Goal: Task Accomplishment & Management: Complete application form

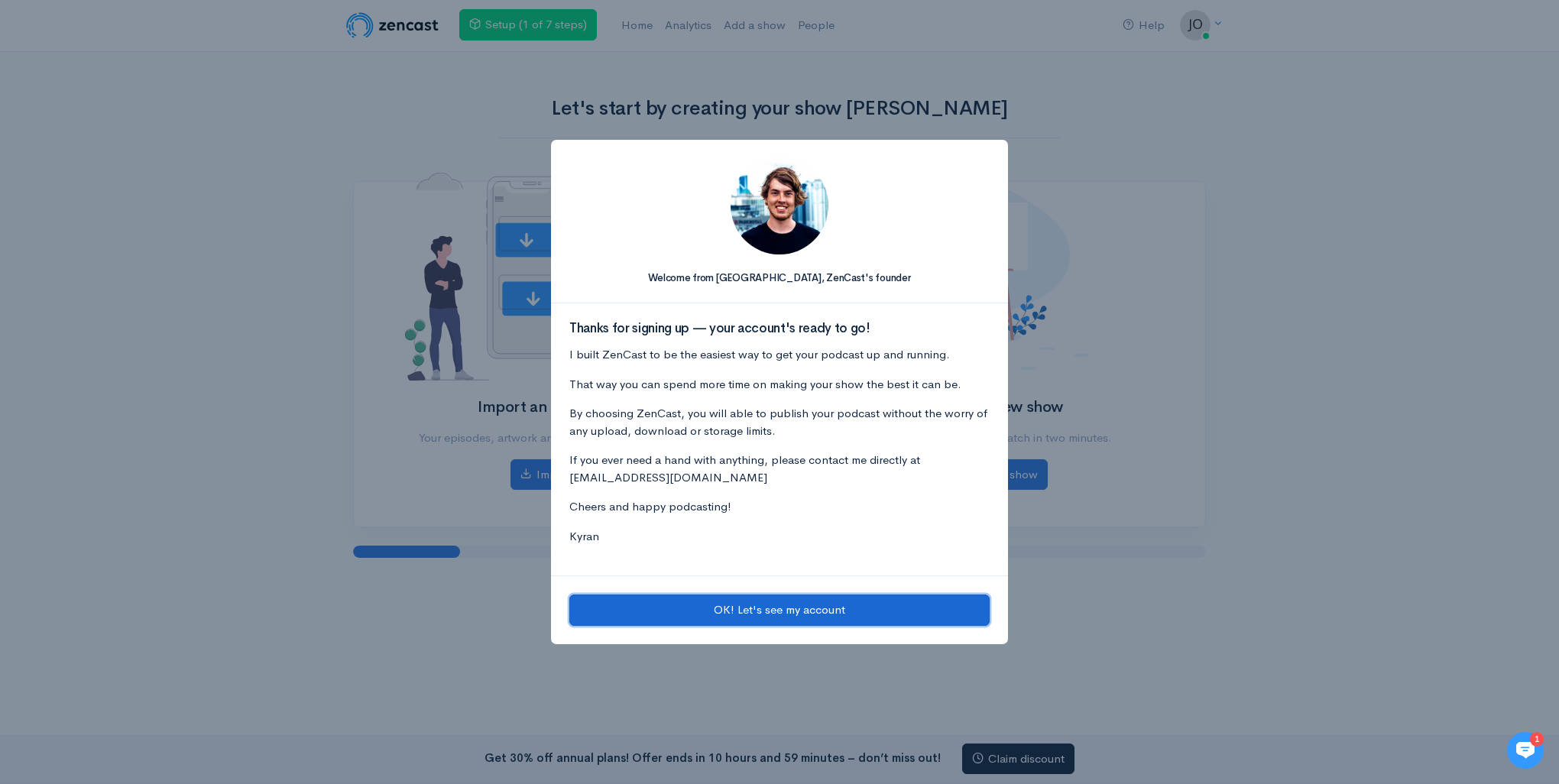
click at [824, 620] on button "OK! Let's see my account" at bounding box center [779, 610] width 420 height 31
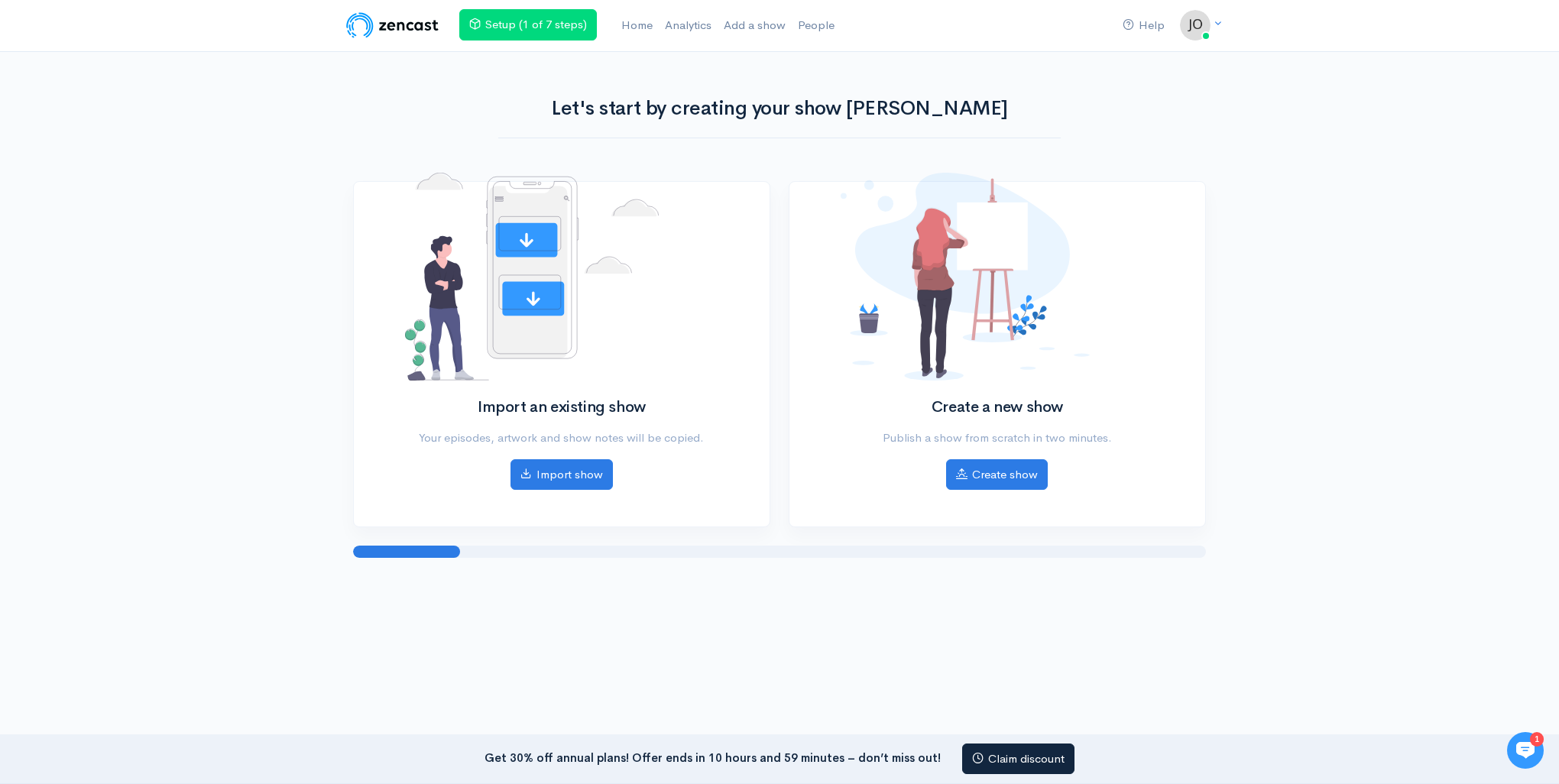
click at [220, 535] on div "Help Notifications View all Your profile Team settings Default team Current Log…" at bounding box center [780, 302] width 1559 height 604
click at [969, 467] on link "Create show" at bounding box center [996, 473] width 102 height 31
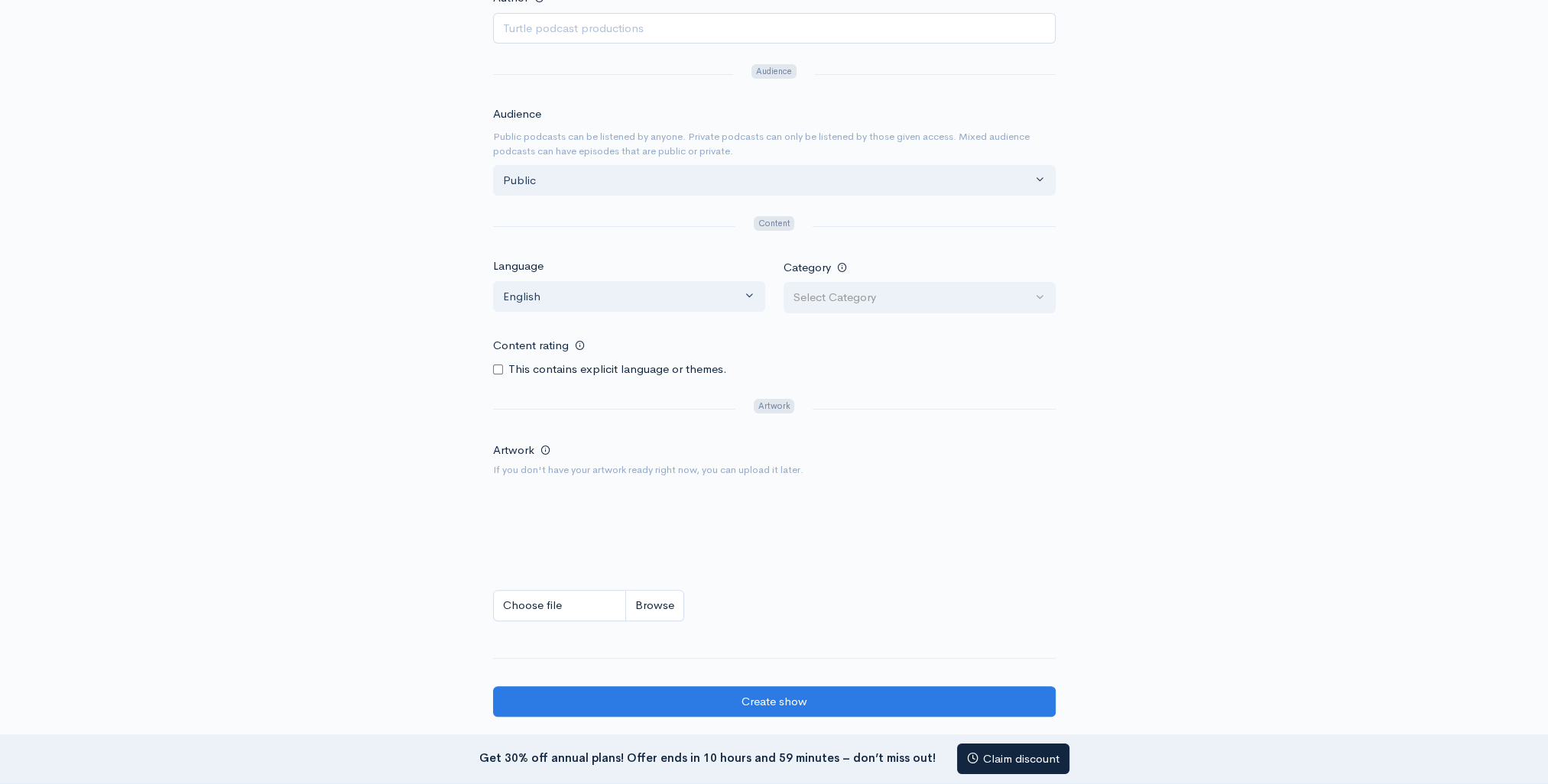
scroll to position [611, 0]
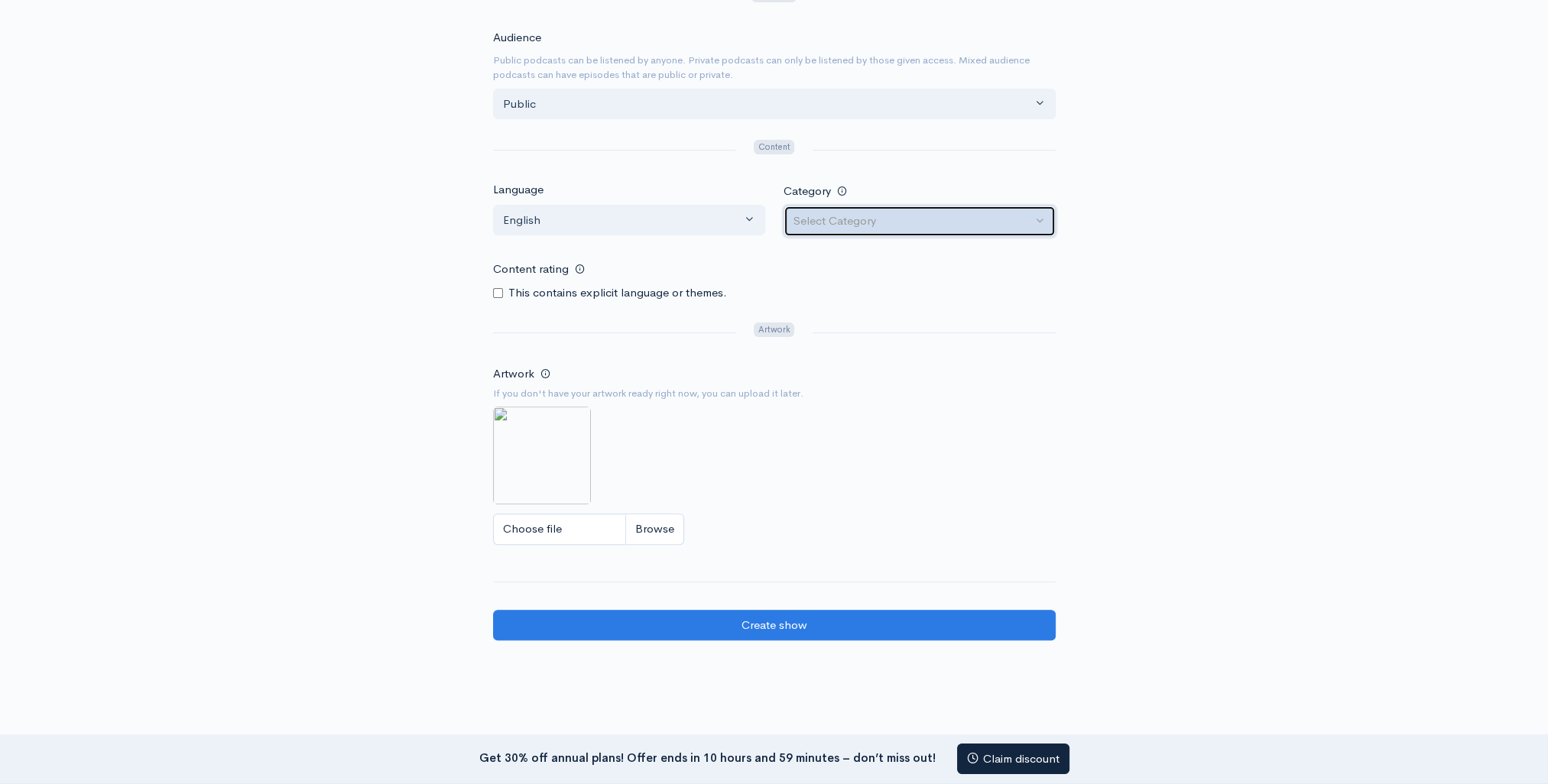
click at [881, 231] on button "Select Category" at bounding box center [919, 221] width 272 height 31
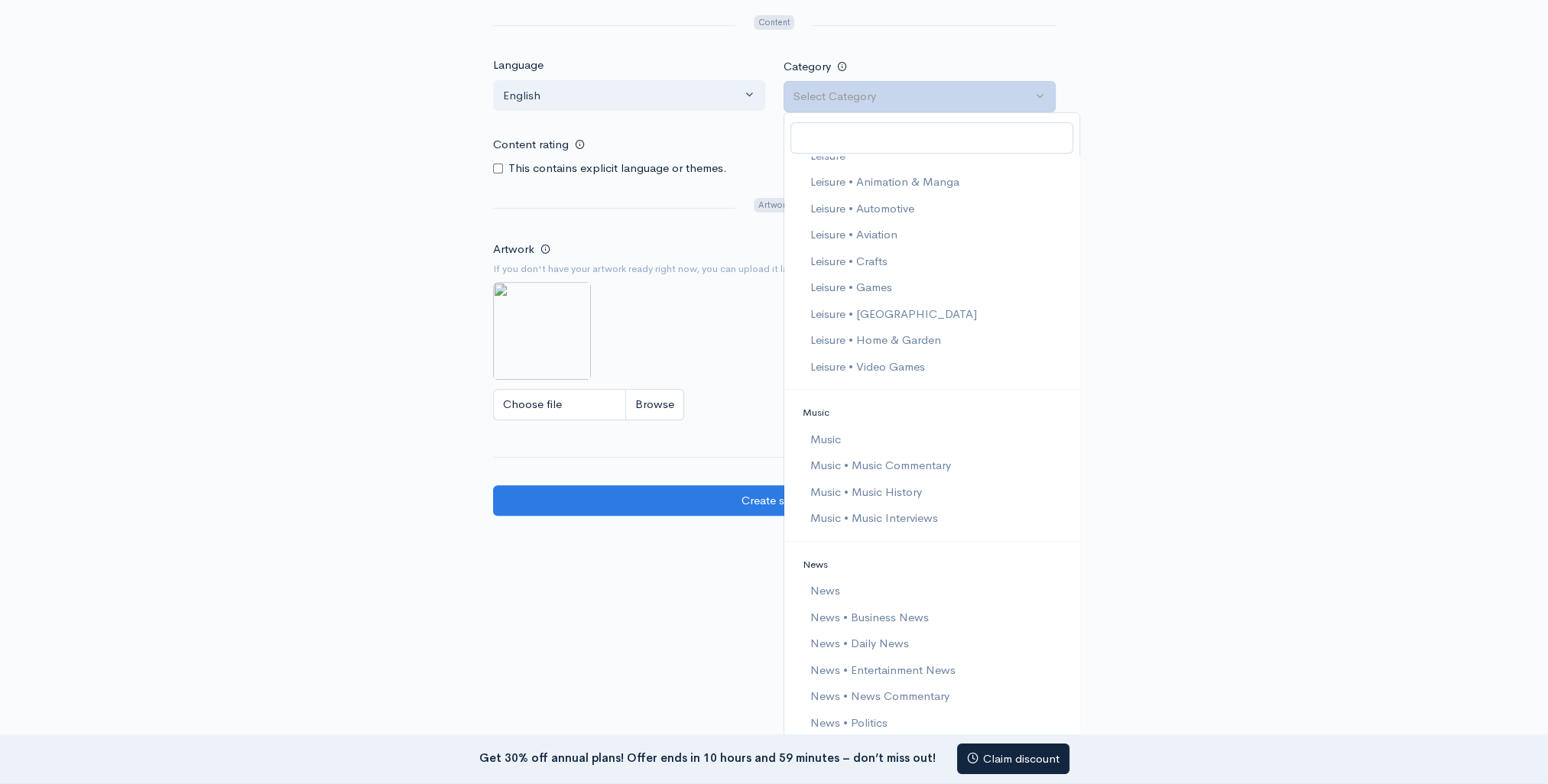
scroll to position [1672, 0]
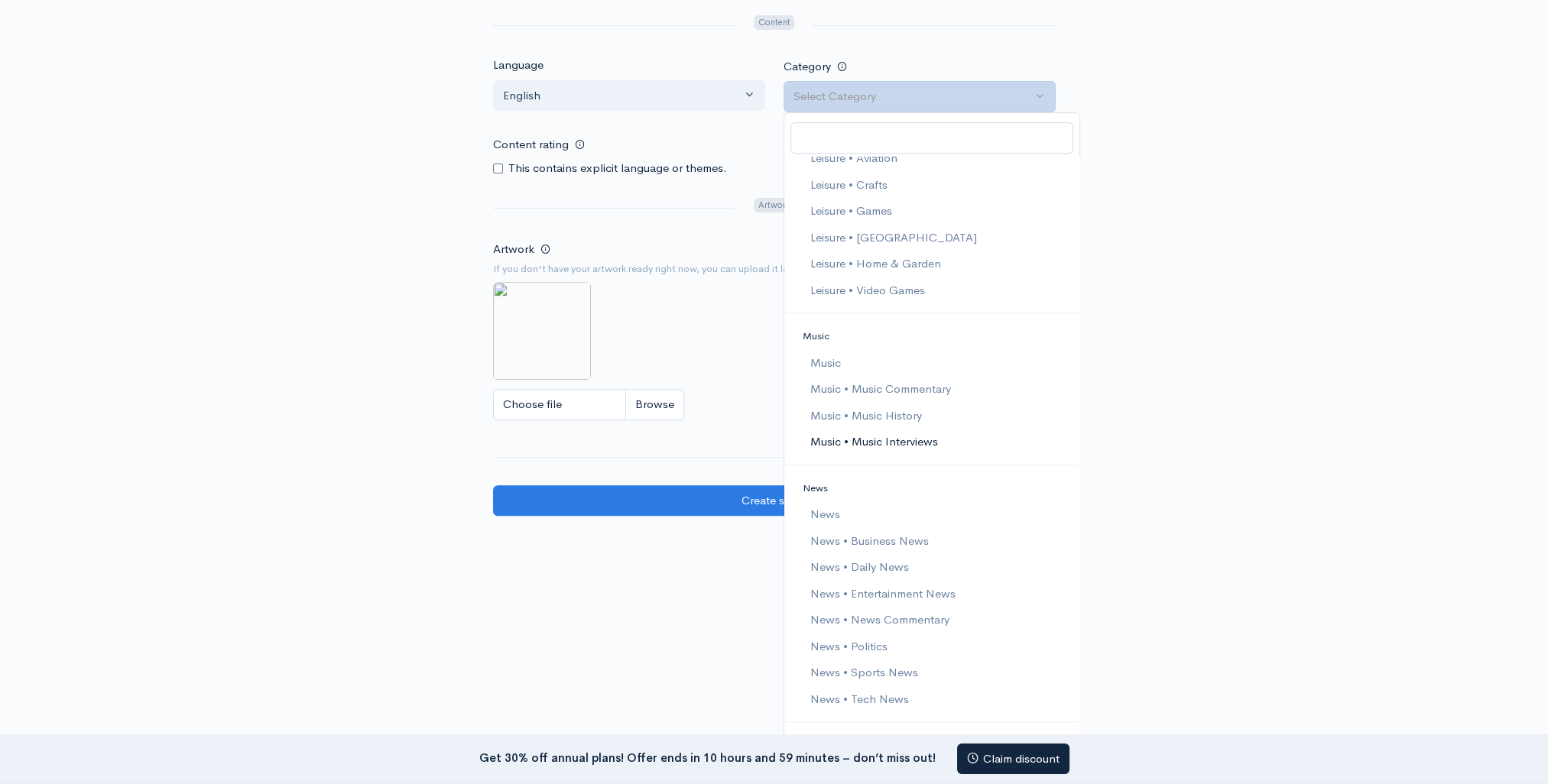
click at [930, 445] on span "Music • Music Interviews" at bounding box center [874, 442] width 128 height 17
select select "Music > Music Interviews"
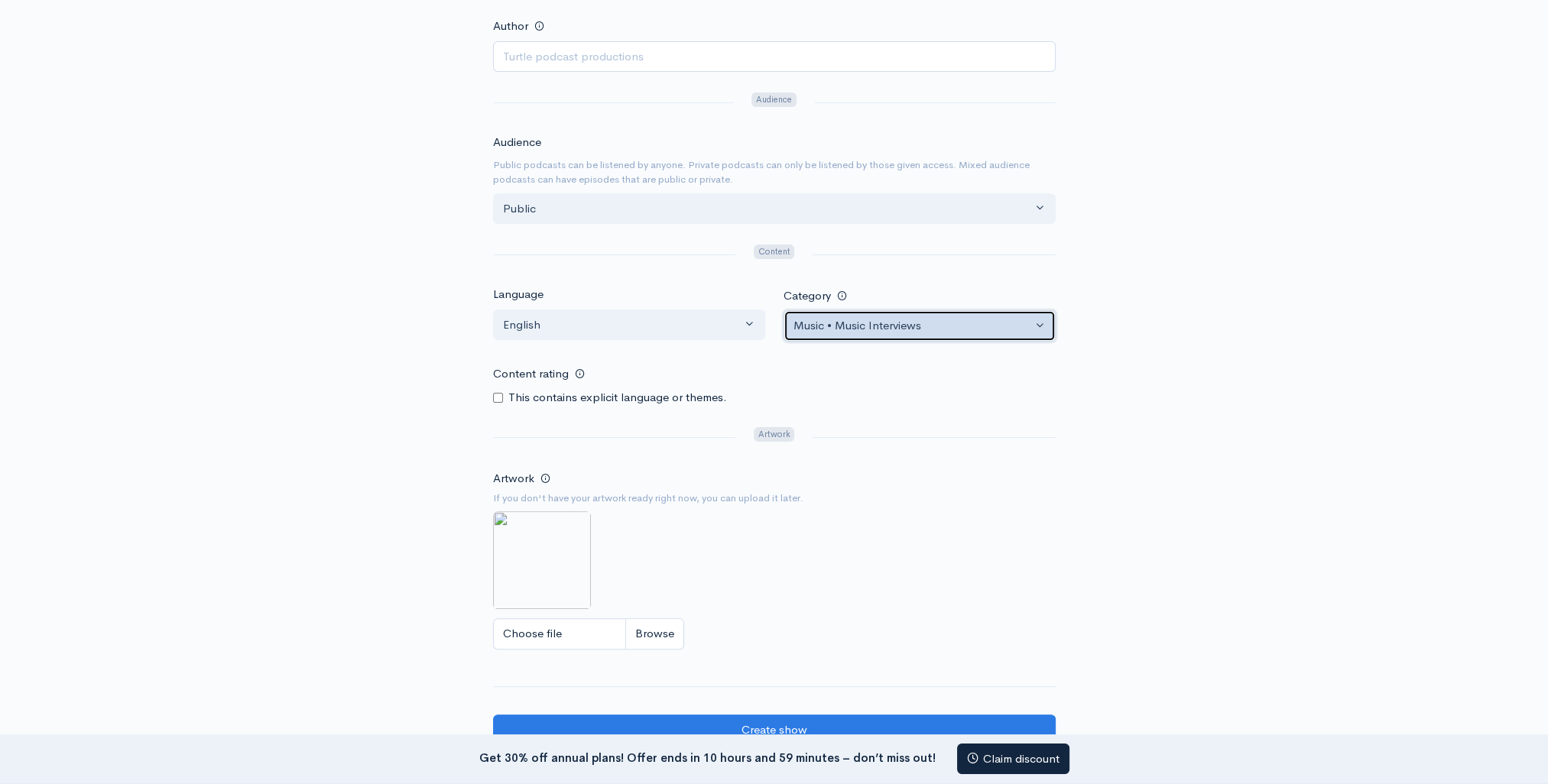
scroll to position [583, 0]
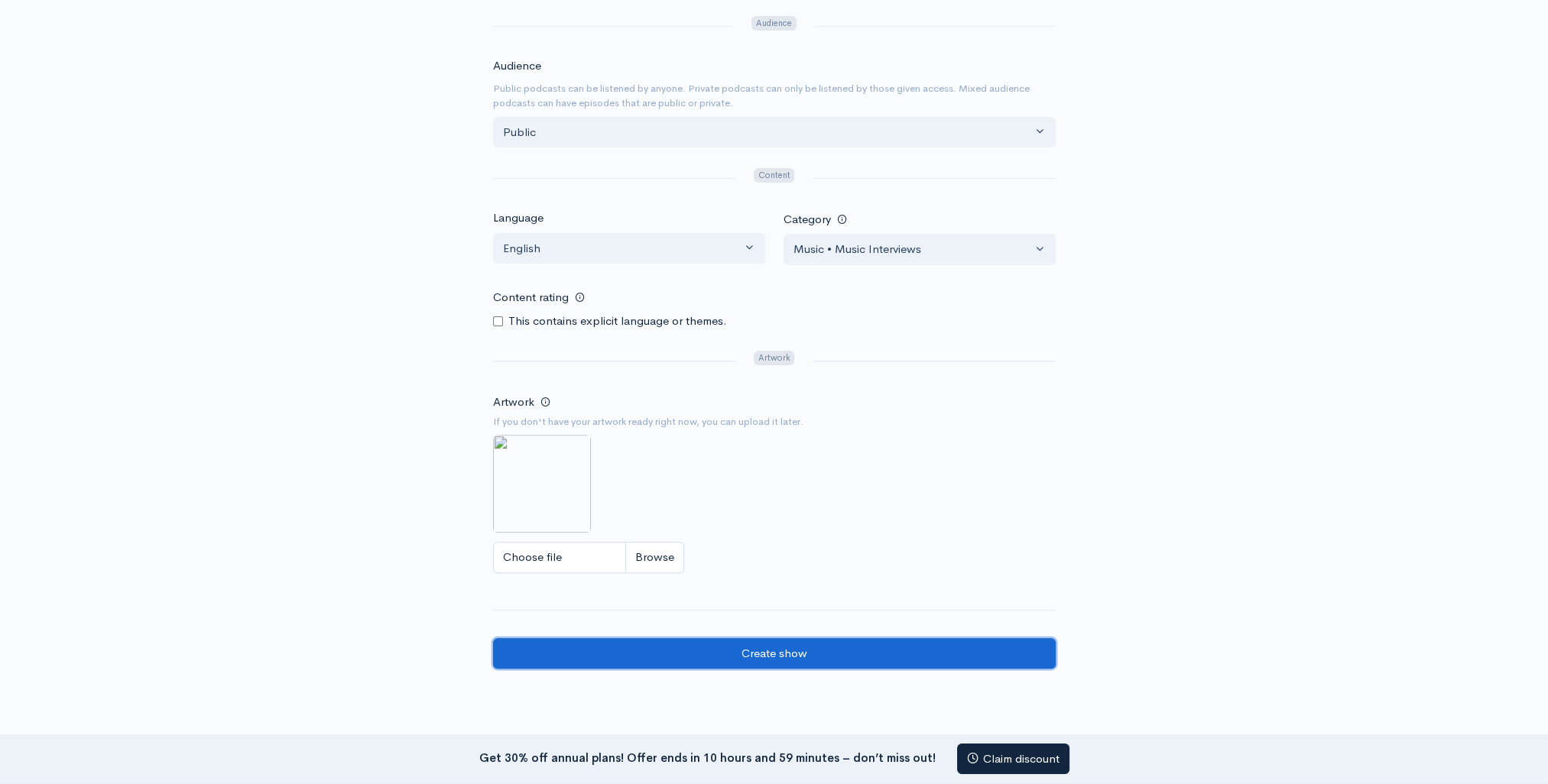
click at [787, 639] on input "Create show" at bounding box center [774, 654] width 563 height 31
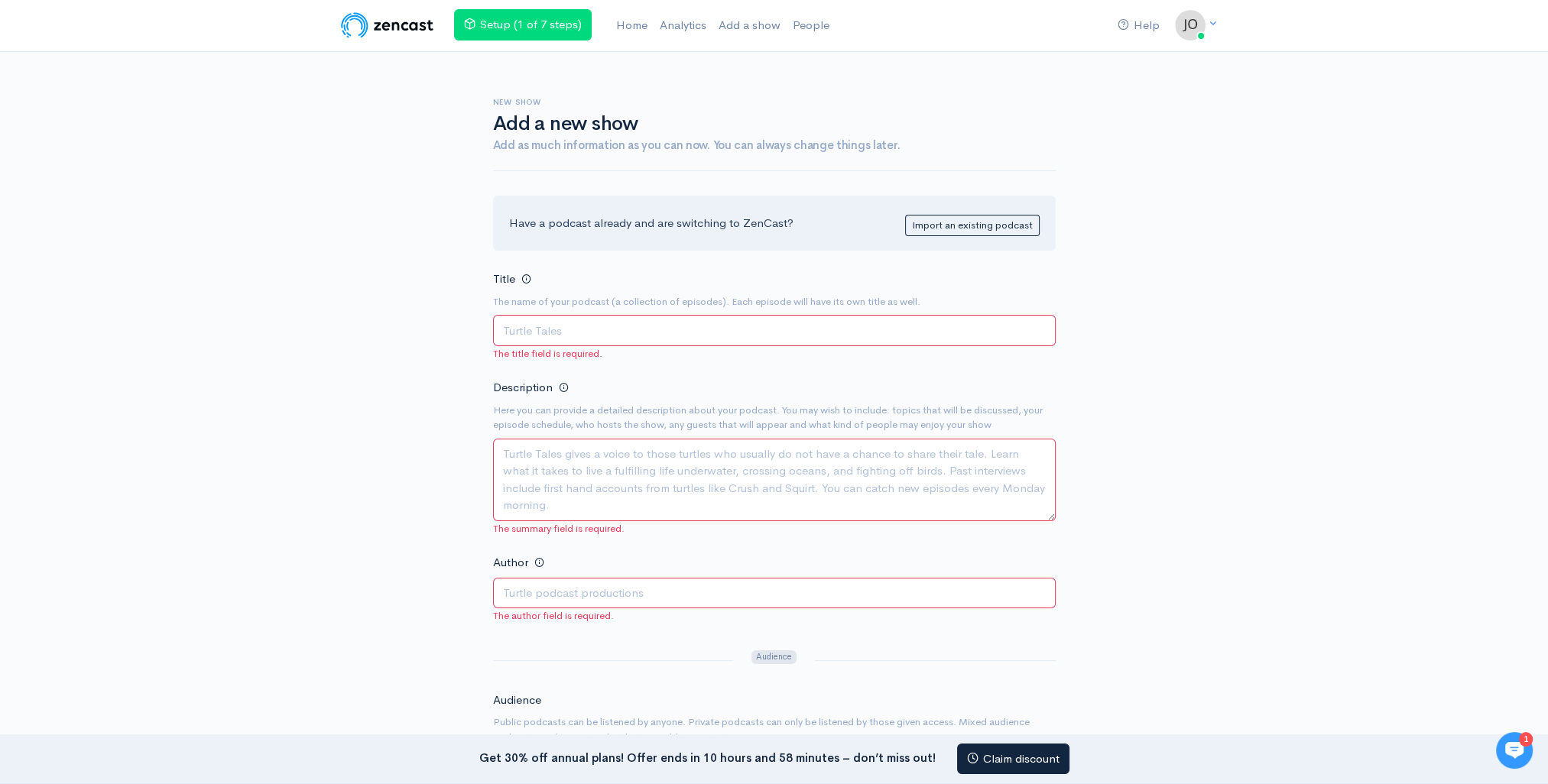
click at [633, 319] on input "Title" at bounding box center [774, 330] width 563 height 31
type input "Behind the breakdown"
click at [792, 442] on textarea "Description" at bounding box center [774, 480] width 563 height 82
type textarea "TEST123"
click at [771, 601] on input "Author" at bounding box center [774, 594] width 563 height 31
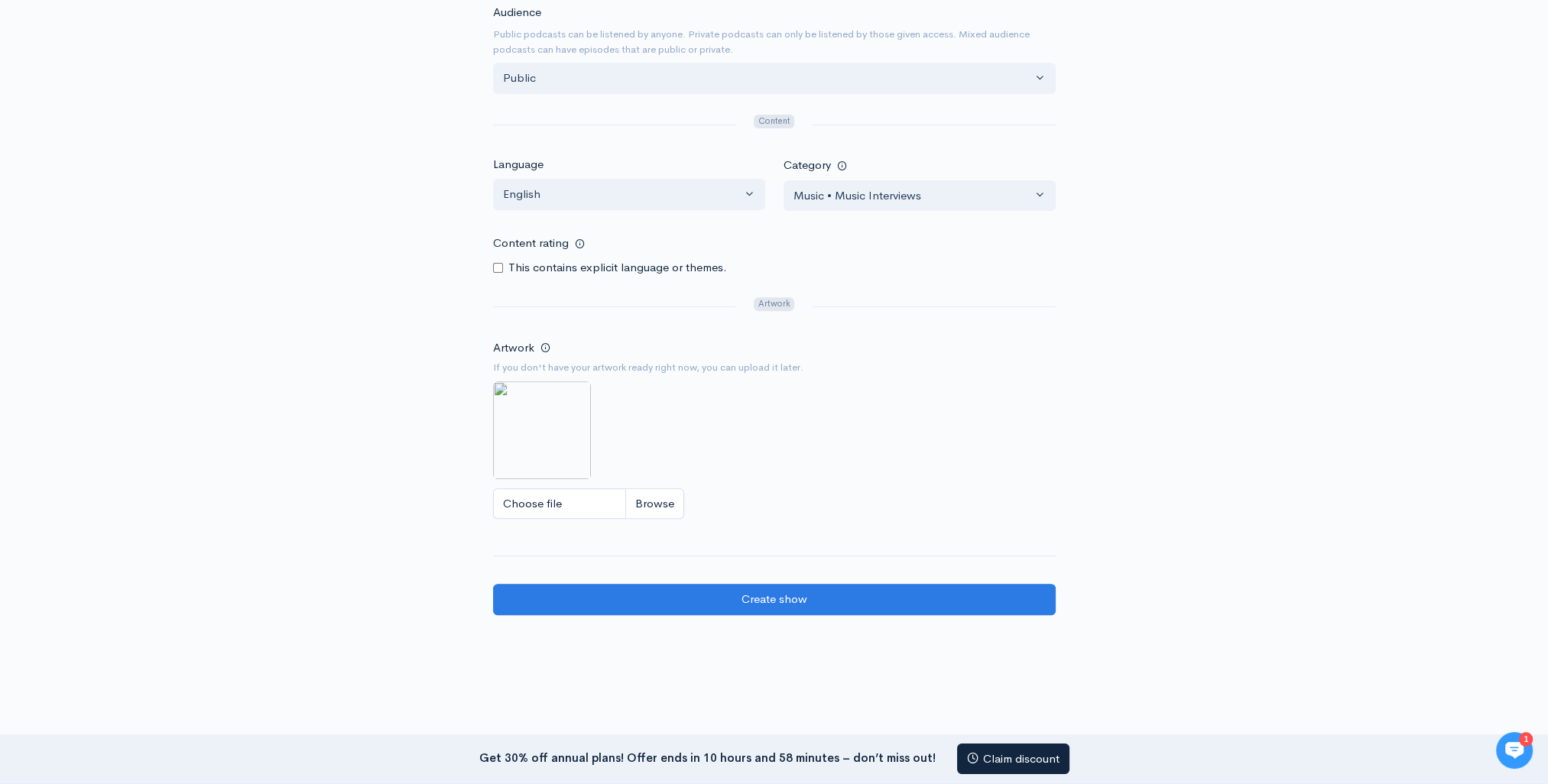
scroll to position [787, 0]
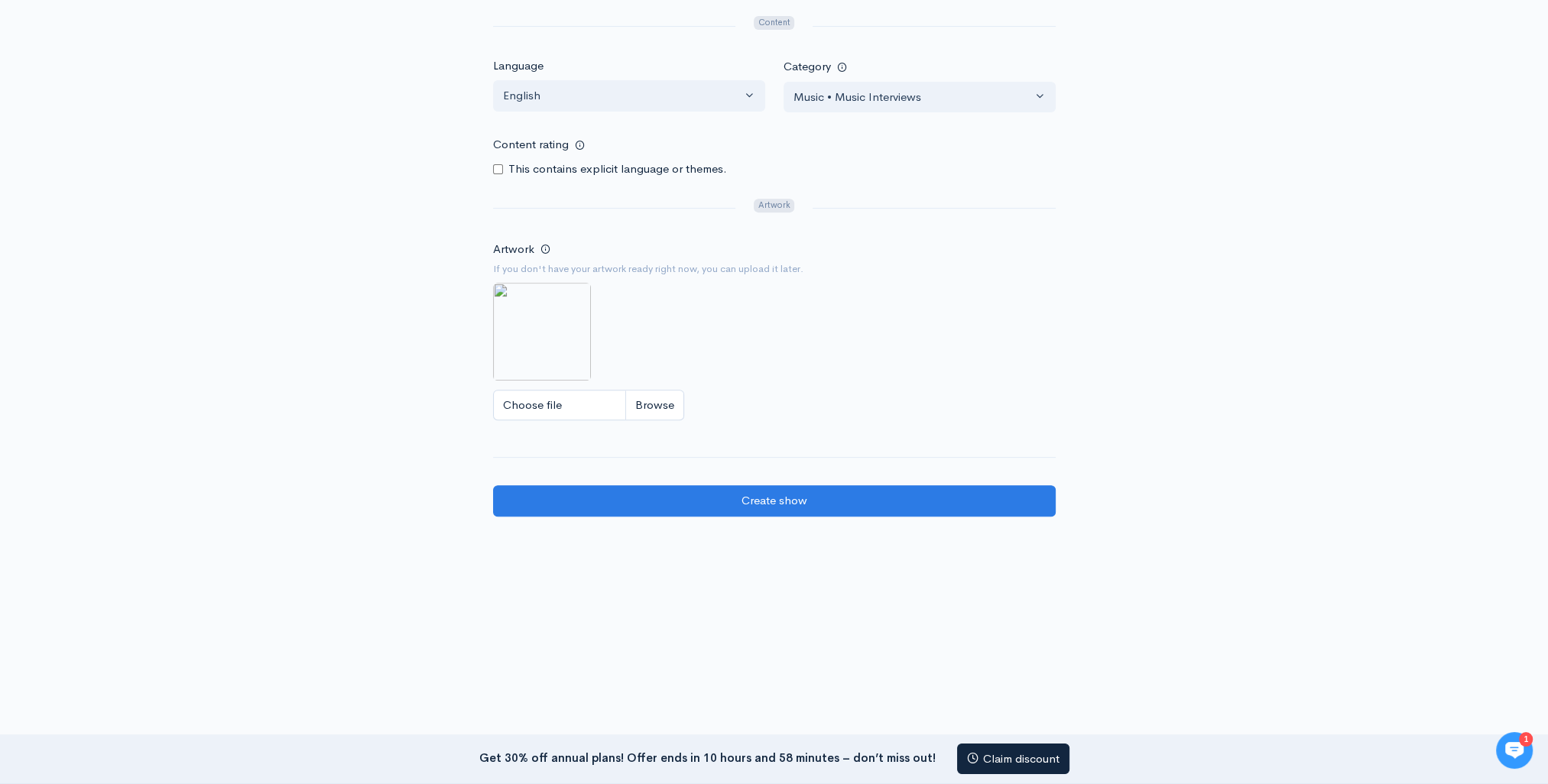
type input "[PERSON_NAME] AND [PERSON_NAME]"
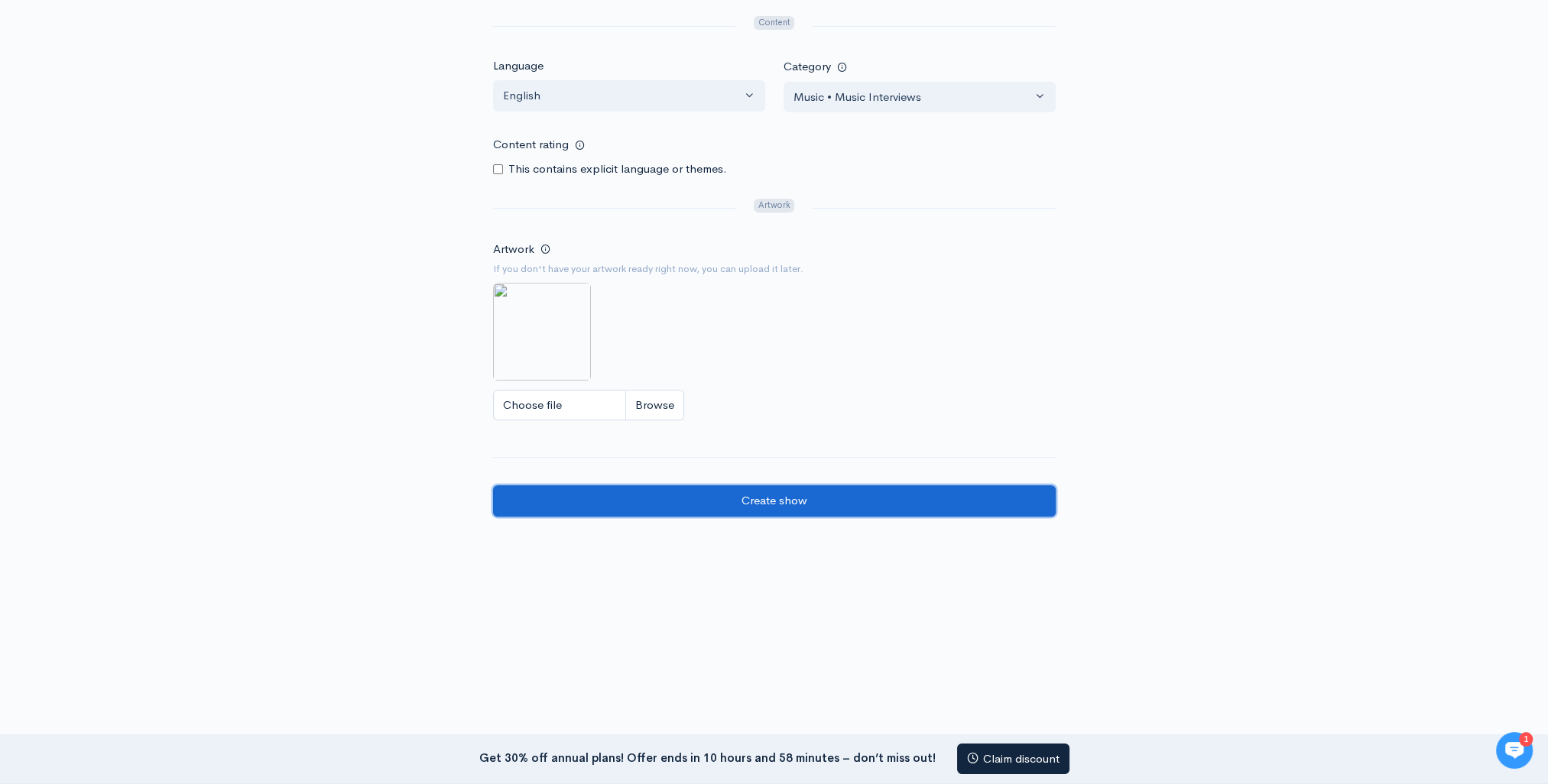
click at [919, 496] on input "Create show" at bounding box center [774, 500] width 563 height 31
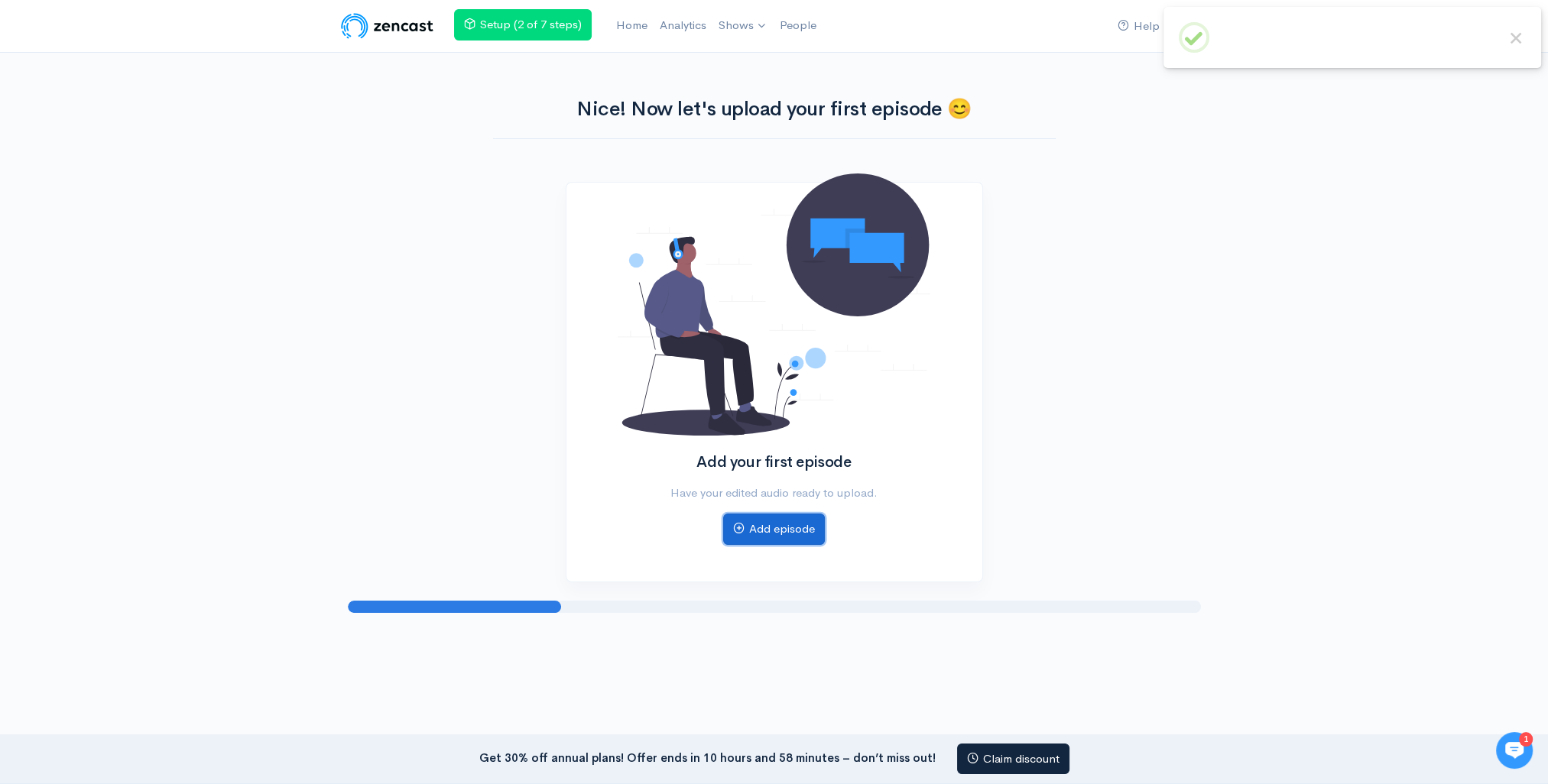
click at [808, 521] on link "Add episode" at bounding box center [773, 529] width 102 height 31
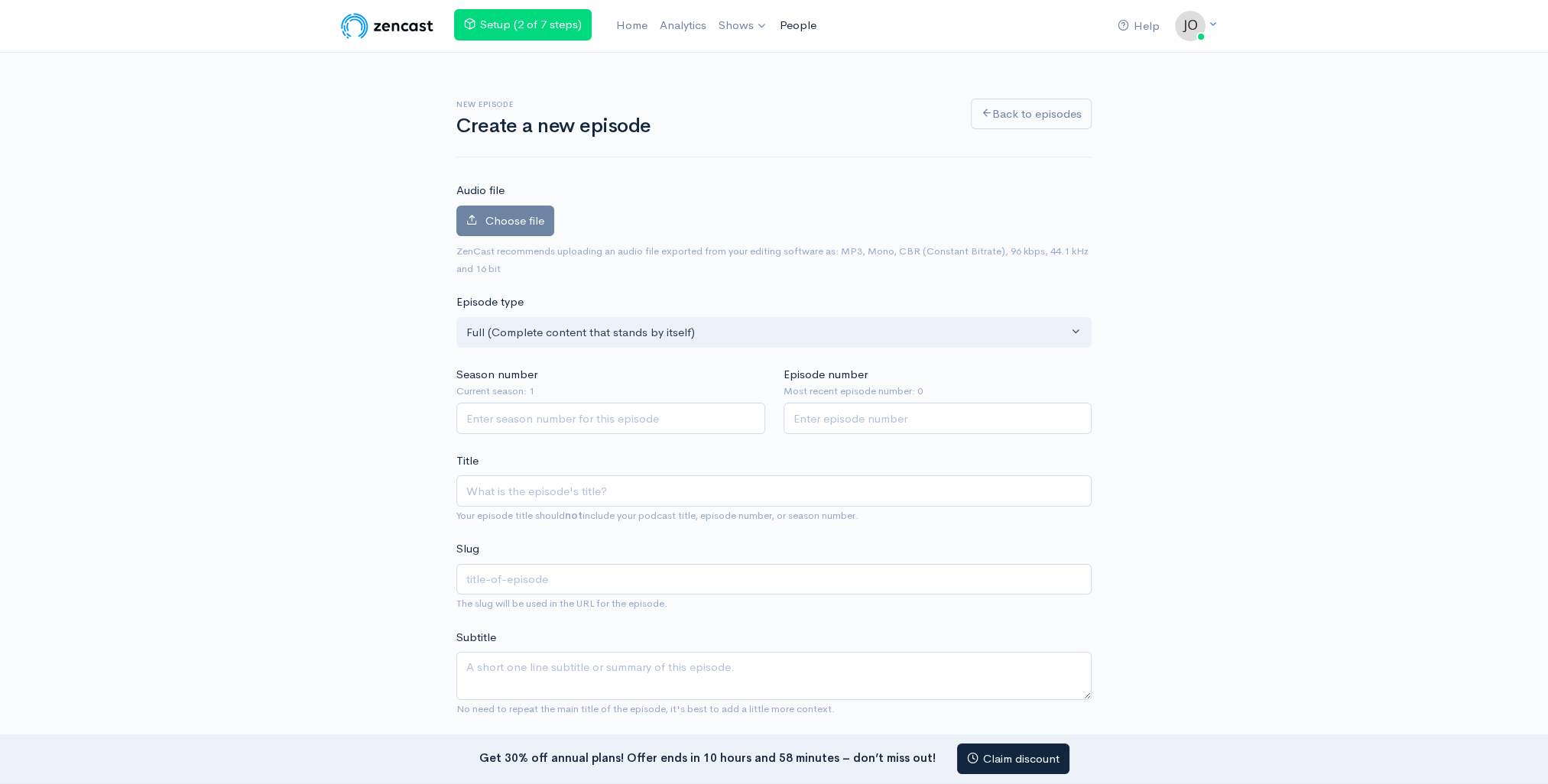
click at [782, 32] on link "People" at bounding box center [797, 26] width 48 height 33
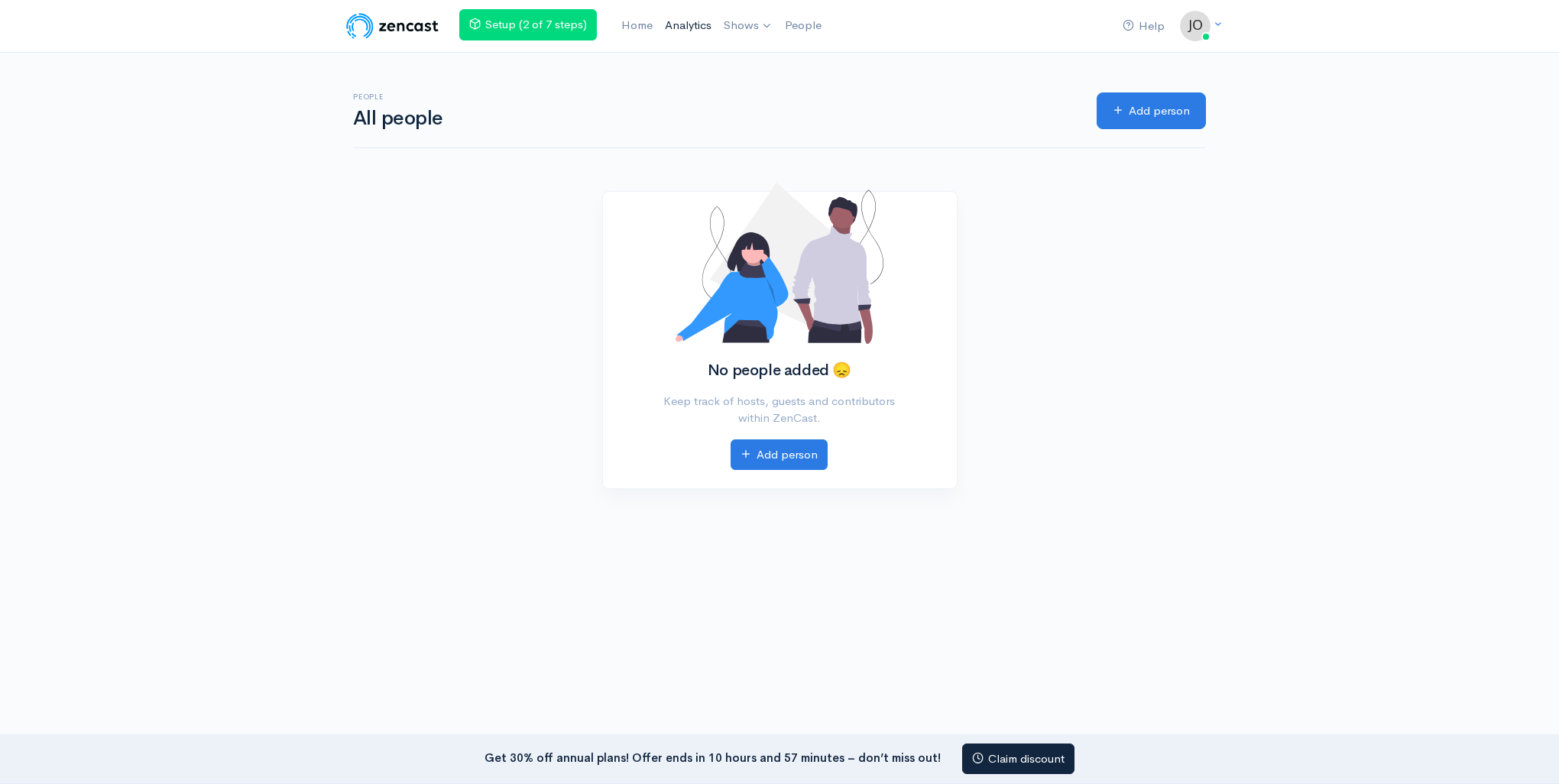
click at [706, 24] on link "Analytics" at bounding box center [688, 26] width 59 height 33
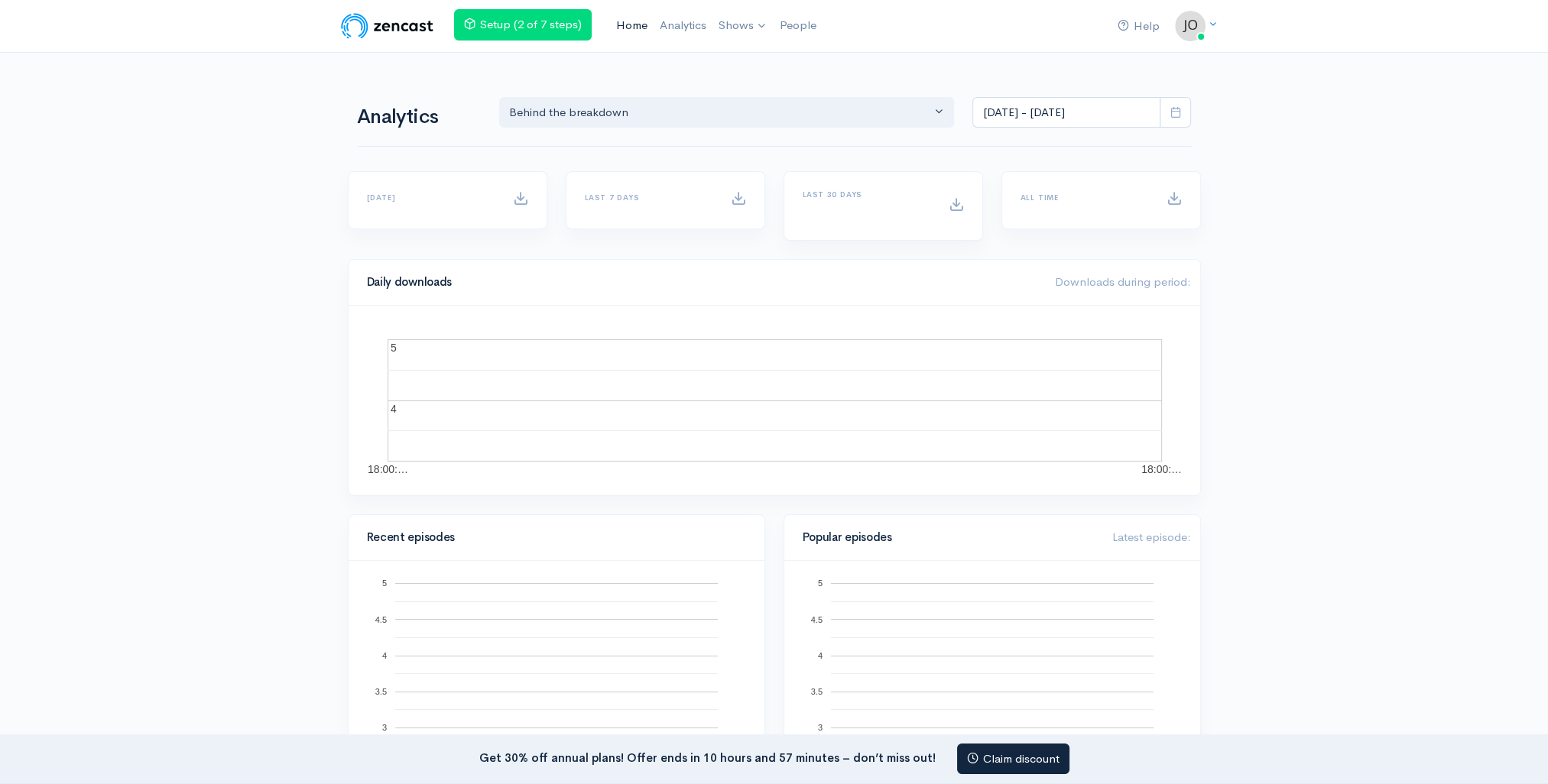
click at [640, 27] on link "Home" at bounding box center [632, 26] width 44 height 33
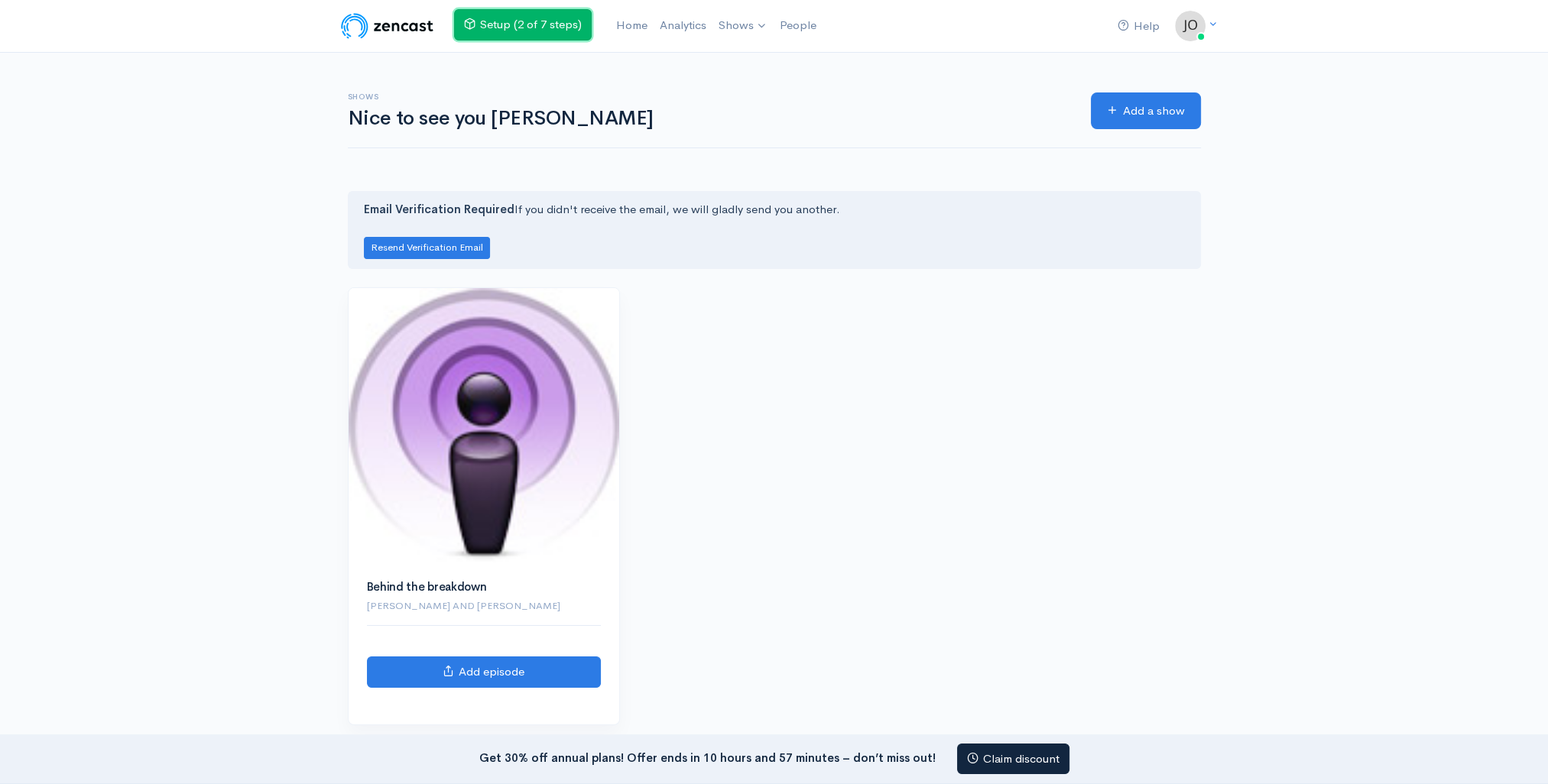
click at [522, 30] on link "Setup (2 of 7 steps)" at bounding box center [522, 25] width 137 height 31
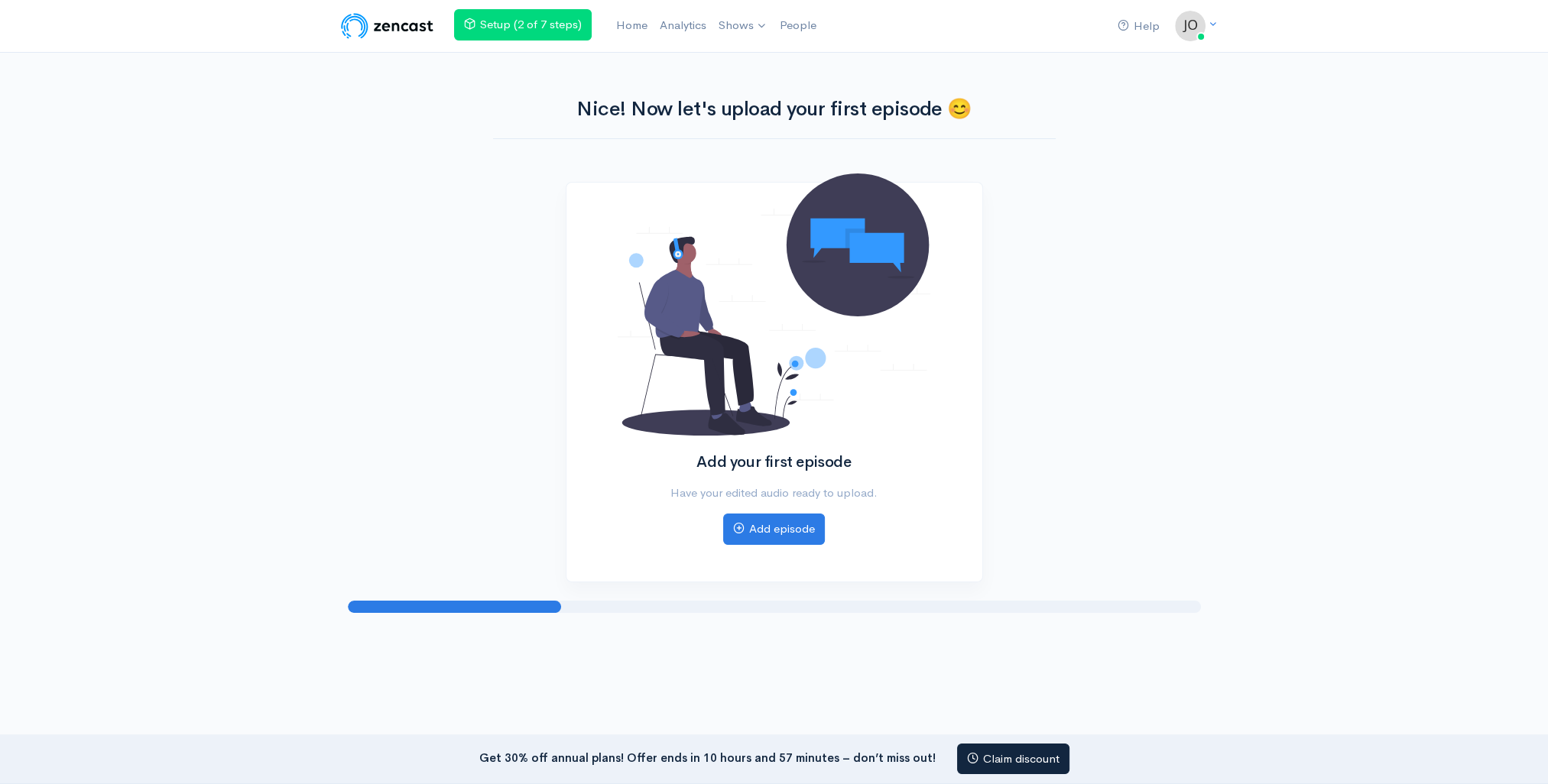
click at [394, 46] on nav "Help Notifications View all Your profile Team settings Default team Current Log…" at bounding box center [774, 27] width 1548 height 53
click at [402, 35] on img at bounding box center [387, 26] width 97 height 30
